Goal: Task Accomplishment & Management: Manage account settings

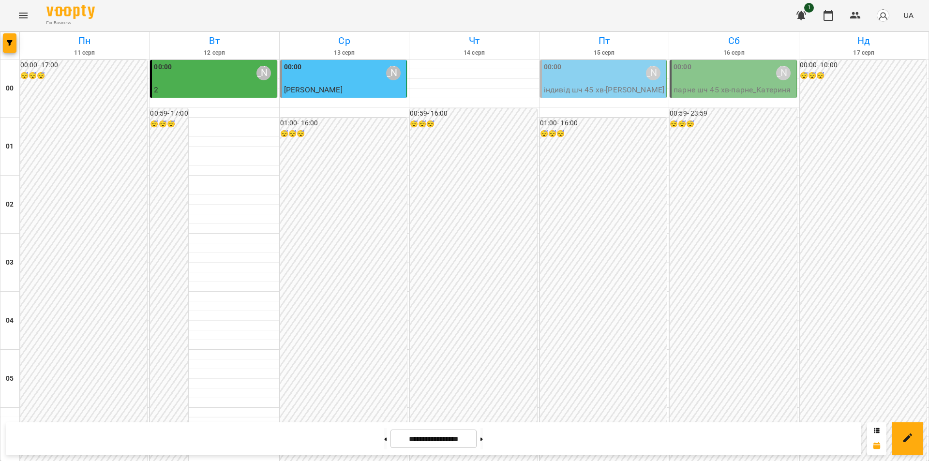
scroll to position [774, 0]
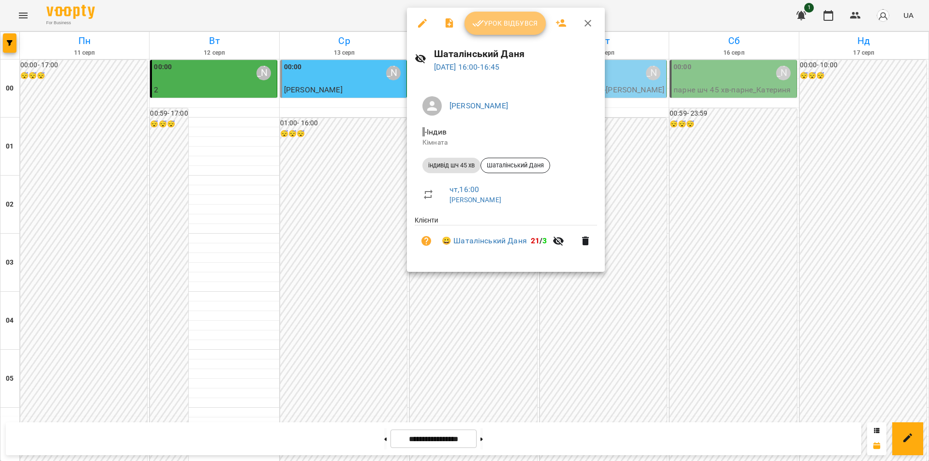
drag, startPoint x: 531, startPoint y: 26, endPoint x: 531, endPoint y: 42, distance: 16.5
click at [530, 25] on span "Урок відбувся" at bounding box center [505, 23] width 66 height 12
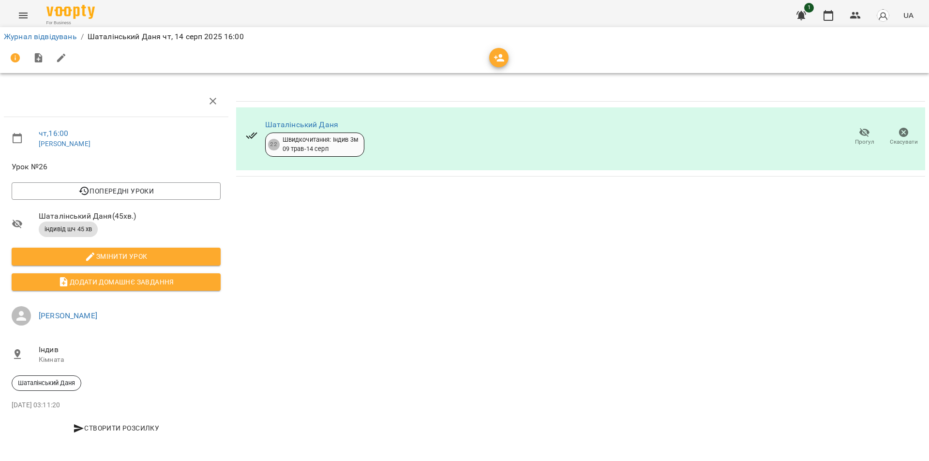
click at [860, 133] on icon "button" at bounding box center [864, 132] width 11 height 9
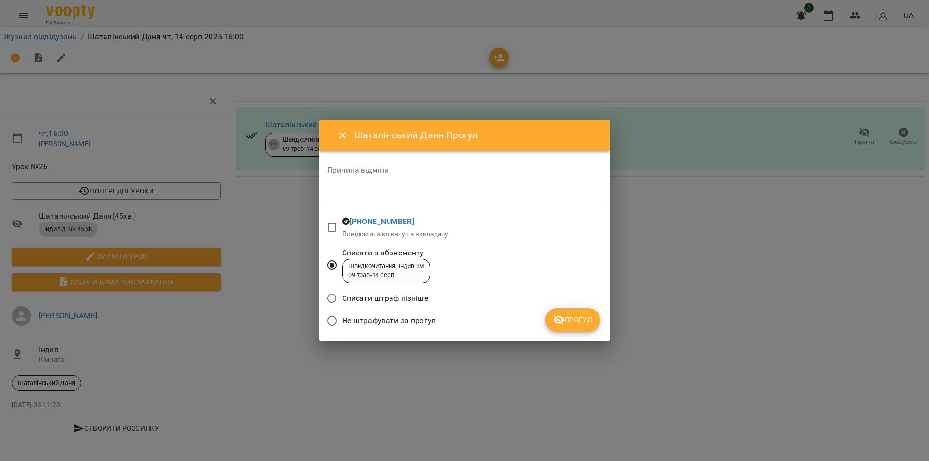
click at [412, 190] on div "*" at bounding box center [464, 193] width 275 height 15
type textarea "**********"
click at [577, 316] on span "Прогул" at bounding box center [572, 320] width 39 height 12
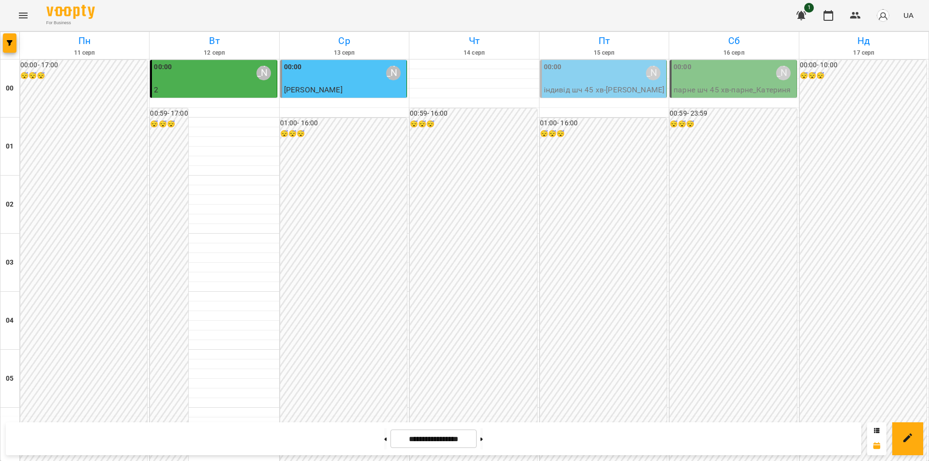
scroll to position [1036, 0]
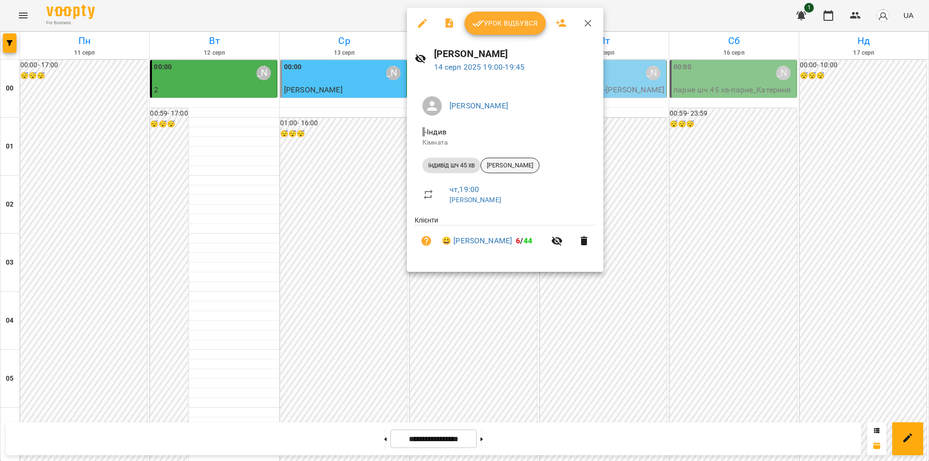
click at [521, 166] on span "[PERSON_NAME]" at bounding box center [510, 165] width 58 height 9
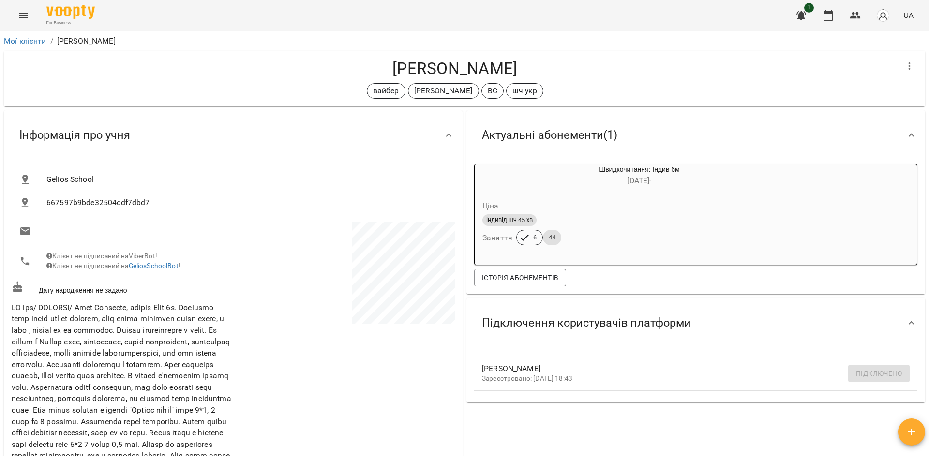
drag, startPoint x: 557, startPoint y: 71, endPoint x: 362, endPoint y: 75, distance: 195.5
click at [362, 75] on h4 "[PERSON_NAME]" at bounding box center [455, 69] width 886 height 20
copy h4 "[PERSON_NAME]"
